Goal: Task Accomplishment & Management: Complete application form

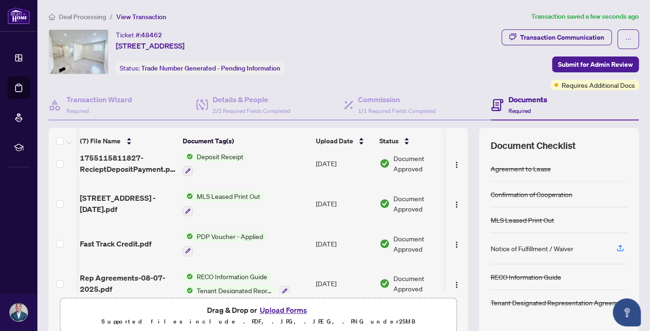
scroll to position [119, 0]
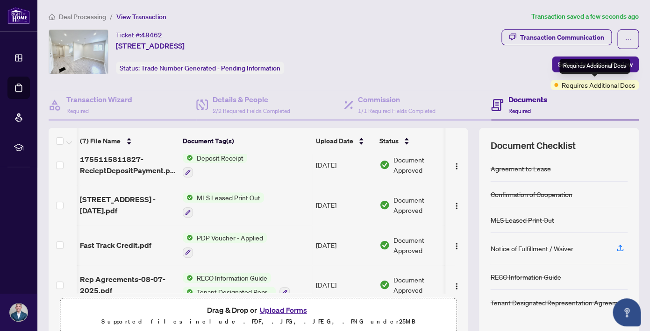
click at [566, 87] on span "Requires Additional Docs" at bounding box center [598, 85] width 73 height 10
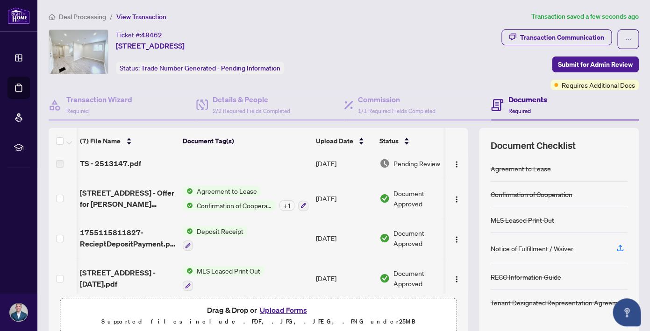
scroll to position [0, 0]
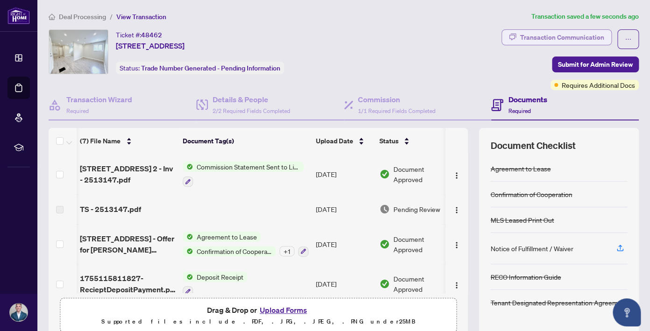
click at [556, 37] on div "Transaction Communication" at bounding box center [562, 37] width 84 height 15
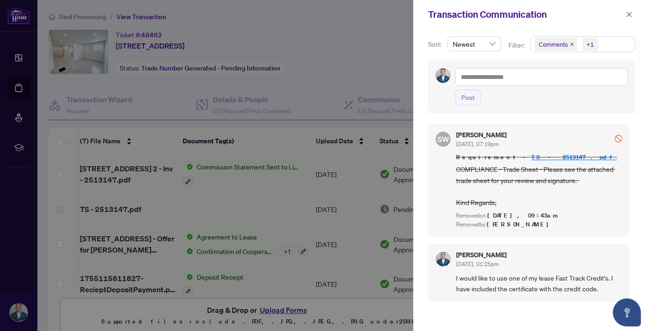
scroll to position [2, 0]
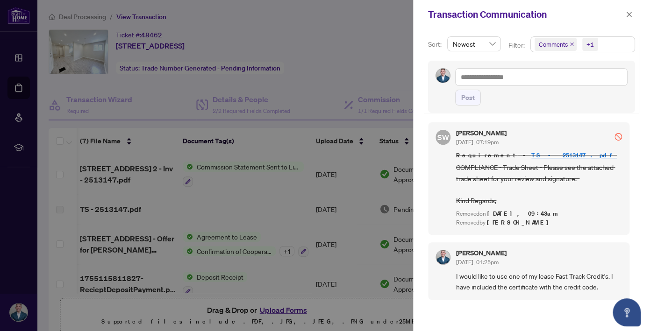
click at [533, 157] on link "TS - 2513147.pdf" at bounding box center [573, 155] width 85 height 8
click at [378, 37] on div at bounding box center [325, 165] width 650 height 331
click at [627, 13] on icon "close" at bounding box center [628, 14] width 5 height 5
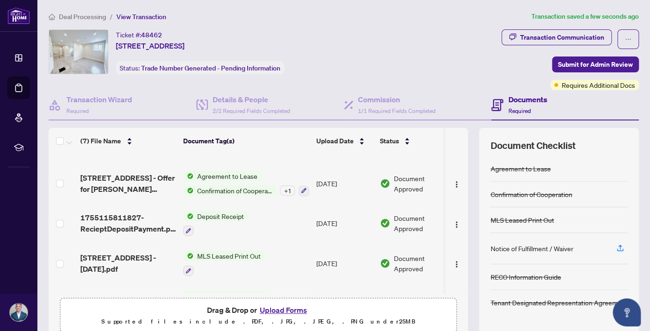
scroll to position [0, 0]
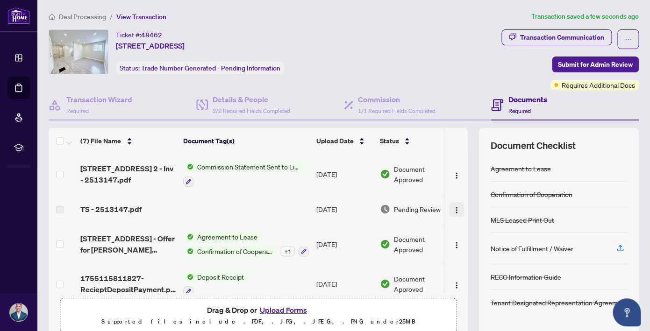
click at [456, 210] on img "button" at bounding box center [456, 209] width 7 height 7
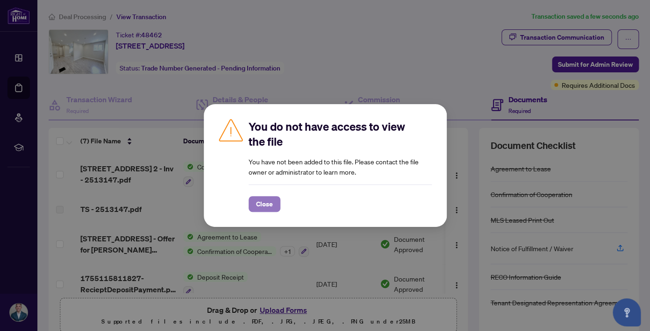
click at [270, 208] on span "Close" at bounding box center [264, 204] width 17 height 15
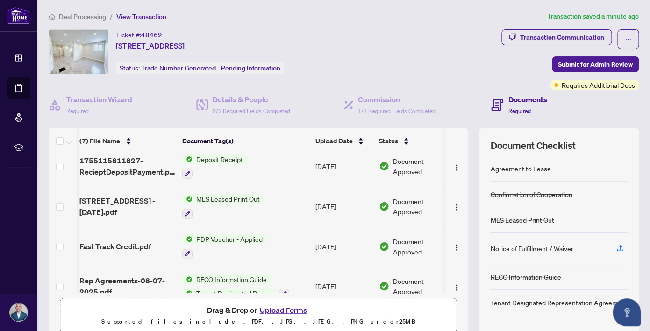
scroll to position [129, 1]
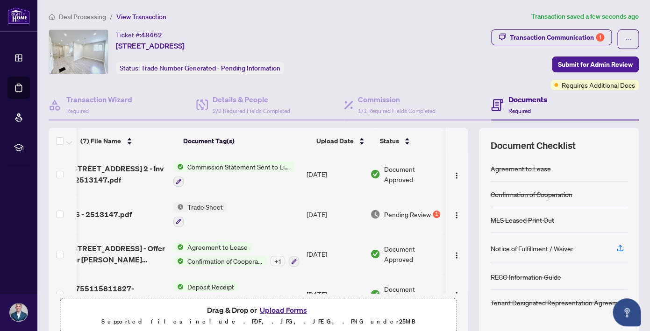
scroll to position [0, 10]
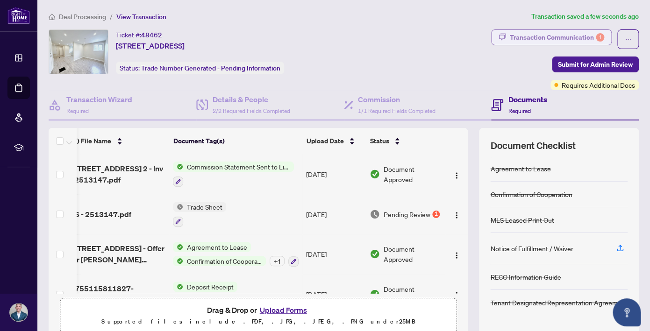
click at [550, 37] on div "Transaction Communication 1" at bounding box center [557, 37] width 94 height 15
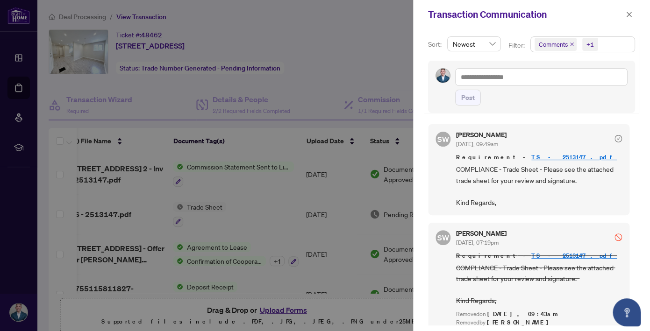
click at [531, 154] on link "TS - 2513147.pdf" at bounding box center [573, 157] width 85 height 8
click at [630, 14] on icon "close" at bounding box center [629, 14] width 7 height 7
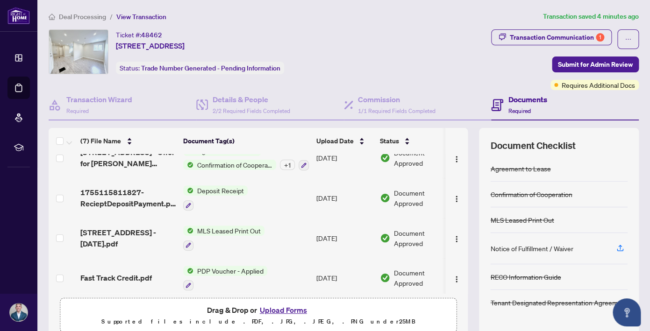
scroll to position [105, 0]
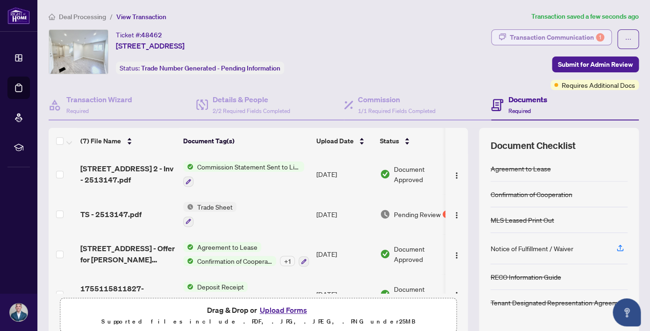
click at [568, 36] on div "Transaction Communication 1" at bounding box center [557, 37] width 94 height 15
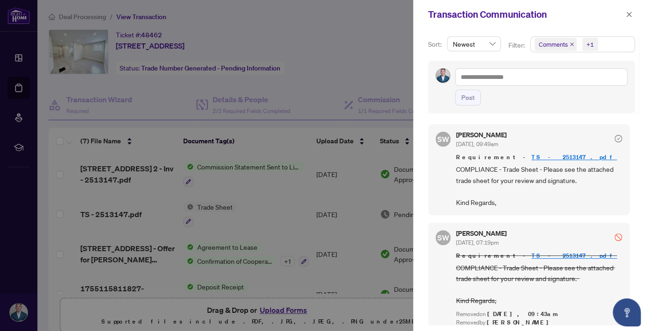
click at [375, 44] on div at bounding box center [325, 165] width 650 height 331
click at [630, 14] on icon "close" at bounding box center [629, 14] width 7 height 7
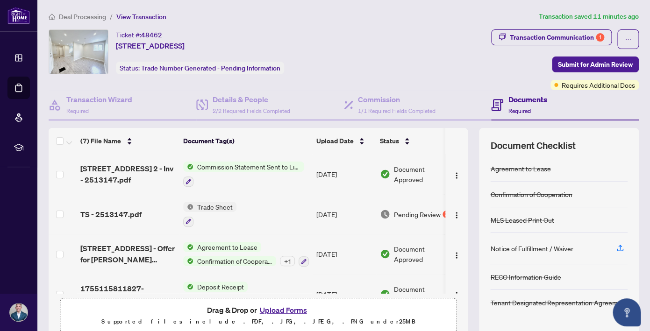
click at [285, 308] on button "Upload Forms" at bounding box center [283, 310] width 53 height 12
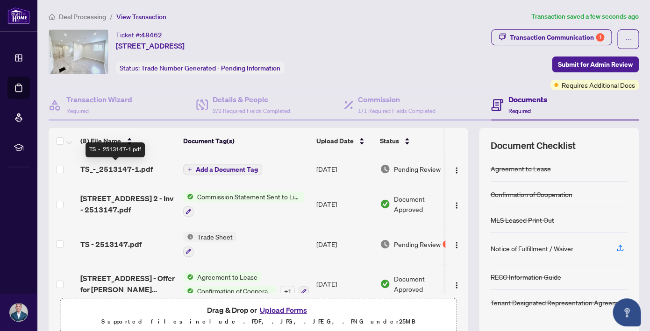
click at [125, 169] on span "TS_-_2513147-1.pdf" at bounding box center [116, 168] width 72 height 11
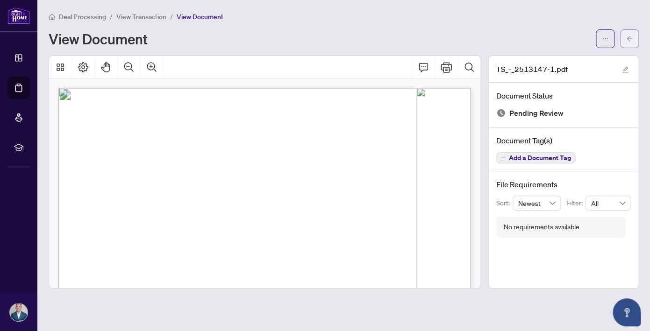
click at [629, 37] on icon "arrow-left" at bounding box center [629, 39] width 7 height 7
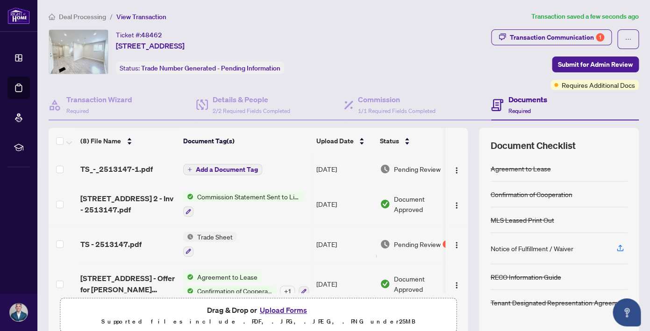
click at [224, 167] on span "Add a Document Tag" at bounding box center [227, 169] width 62 height 7
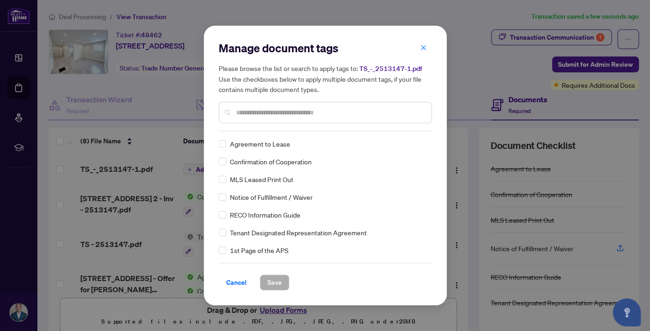
click at [280, 122] on div at bounding box center [325, 112] width 213 height 21
click at [283, 118] on div at bounding box center [325, 112] width 213 height 21
click at [289, 108] on input "text" at bounding box center [330, 112] width 188 height 10
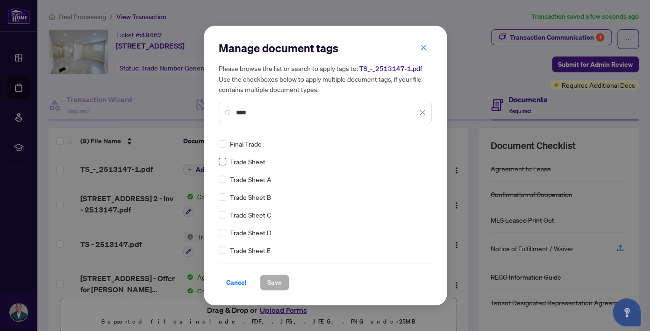
type input "****"
click at [272, 280] on span "Save" at bounding box center [274, 282] width 14 height 15
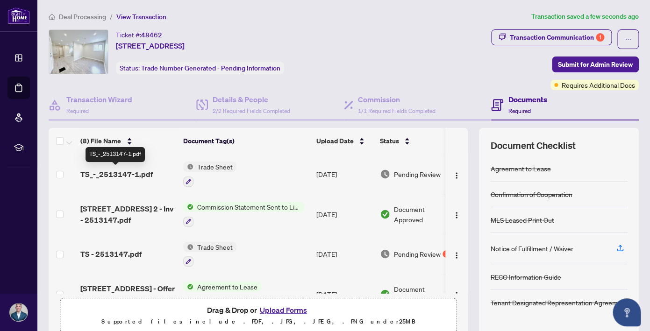
click at [112, 177] on span "TS_-_2513147-1.pdf" at bounding box center [116, 174] width 72 height 11
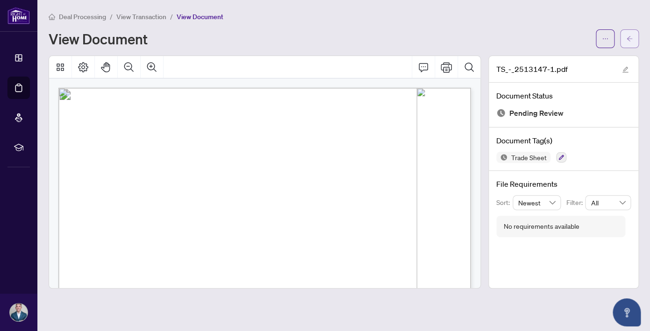
click at [631, 36] on icon "arrow-left" at bounding box center [629, 39] width 7 height 7
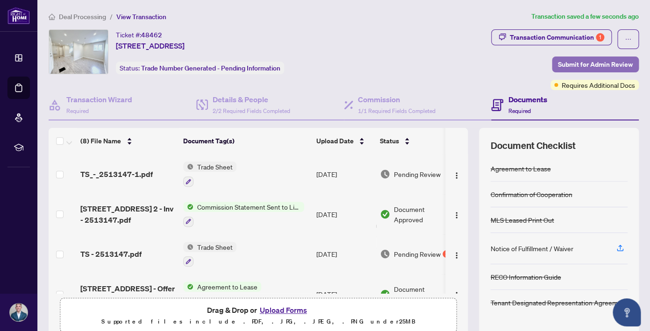
click at [590, 62] on span "Submit for Admin Review" at bounding box center [595, 64] width 75 height 15
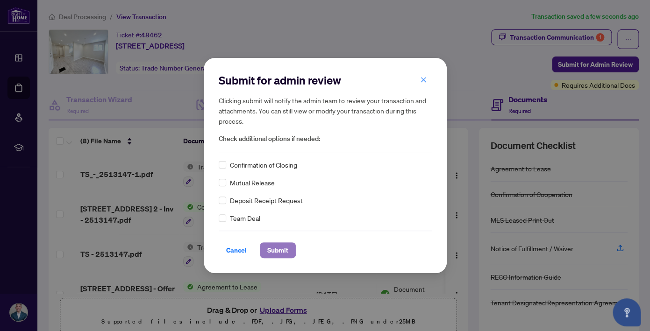
click at [273, 251] on span "Submit" at bounding box center [277, 250] width 21 height 15
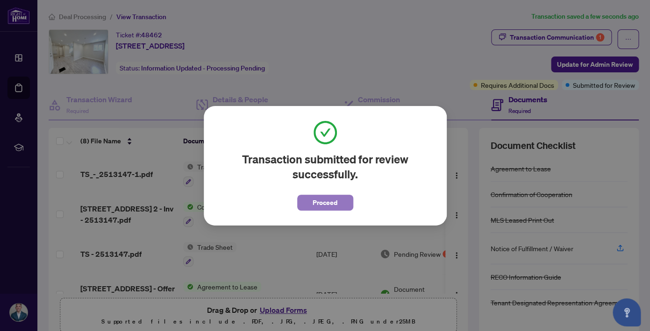
click at [328, 203] on span "Proceed" at bounding box center [325, 202] width 25 height 15
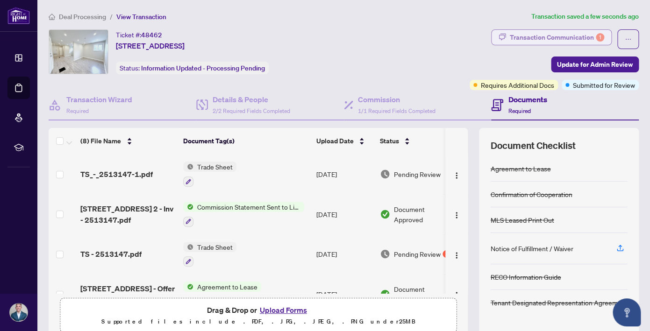
click at [561, 36] on div "Transaction Communication 1" at bounding box center [557, 37] width 94 height 15
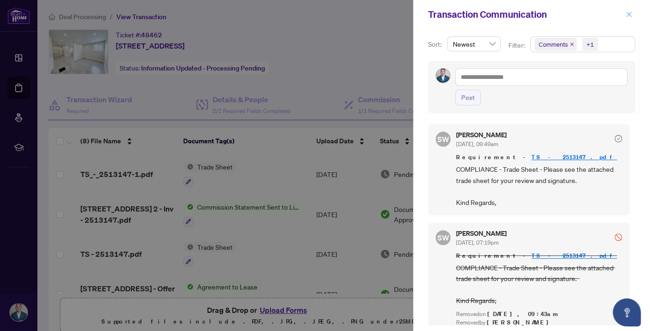
click at [630, 16] on icon "close" at bounding box center [628, 14] width 5 height 5
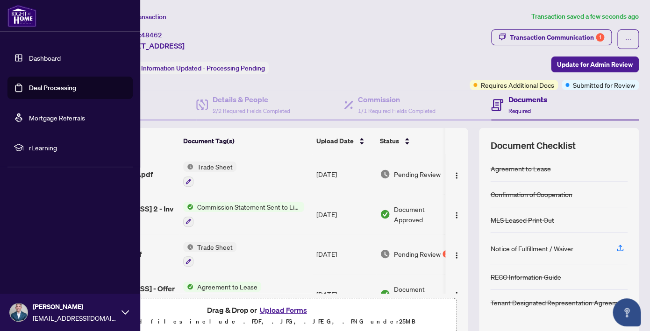
click at [45, 56] on link "Dashboard" at bounding box center [45, 58] width 32 height 8
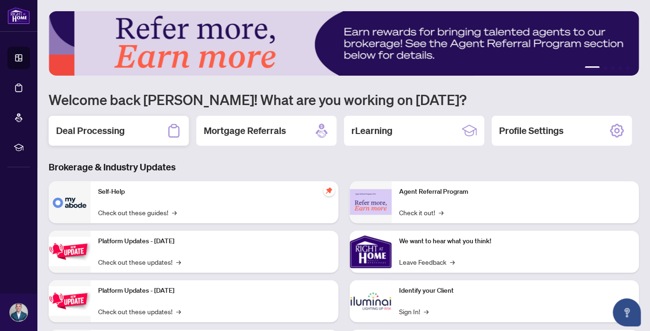
click at [139, 135] on div "Deal Processing" at bounding box center [119, 131] width 140 height 30
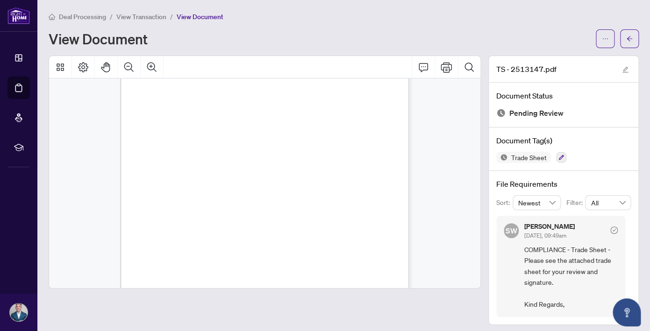
scroll to position [49, 0]
click at [152, 64] on icon "Zoom In" at bounding box center [151, 67] width 11 height 11
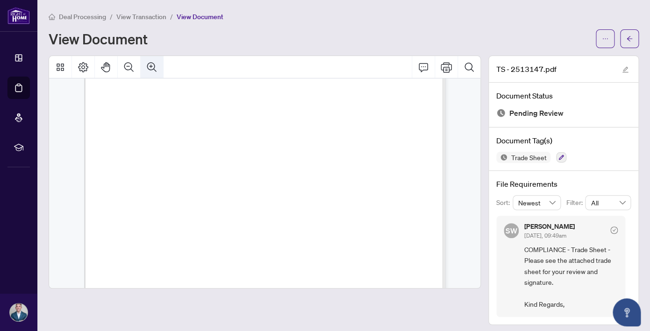
click at [152, 64] on icon "Zoom In" at bounding box center [151, 67] width 11 height 11
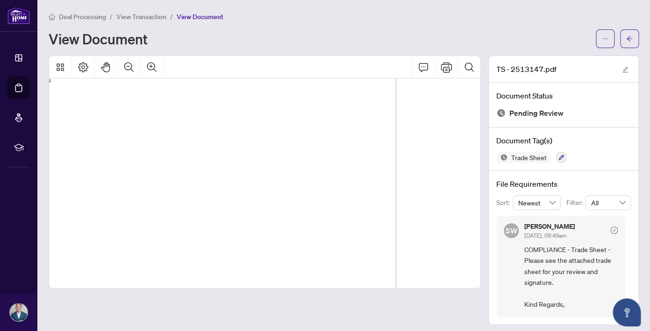
scroll to position [0, 21]
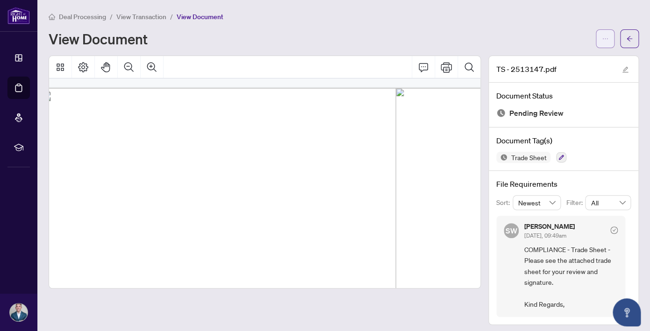
click at [604, 39] on icon "ellipsis" at bounding box center [605, 39] width 7 height 7
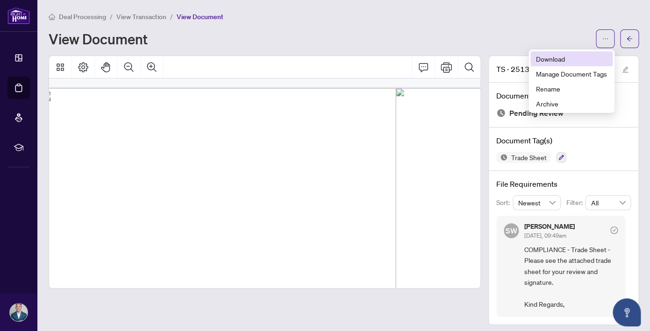
click at [555, 57] on span "Download" at bounding box center [571, 59] width 71 height 10
